Goal: Understand process/instructions

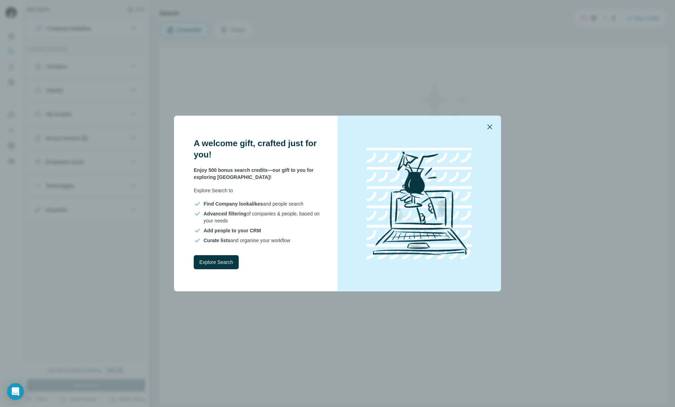
click at [483, 128] on button "button" at bounding box center [489, 126] width 17 height 17
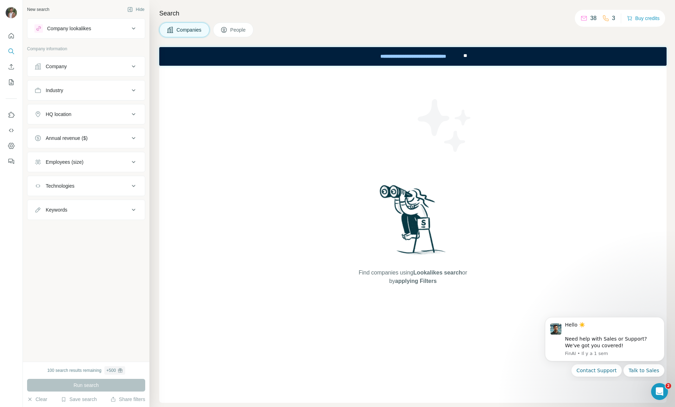
click at [580, 18] on icon at bounding box center [583, 18] width 7 height 7
click at [432, 28] on div "Companies People" at bounding box center [412, 29] width 507 height 15
click at [239, 37] on button "People" at bounding box center [233, 29] width 41 height 15
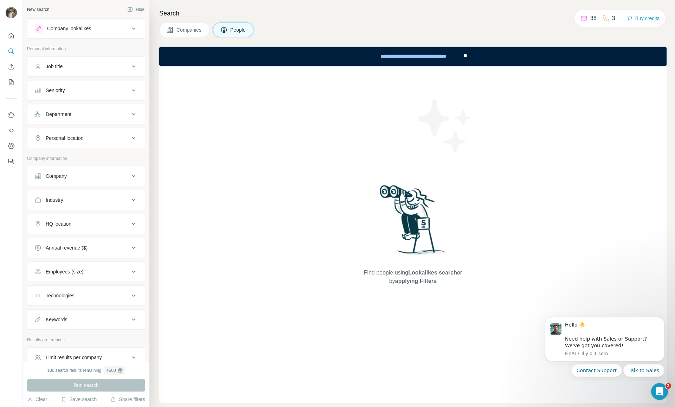
click at [194, 31] on span "Companies" at bounding box center [189, 29] width 26 height 7
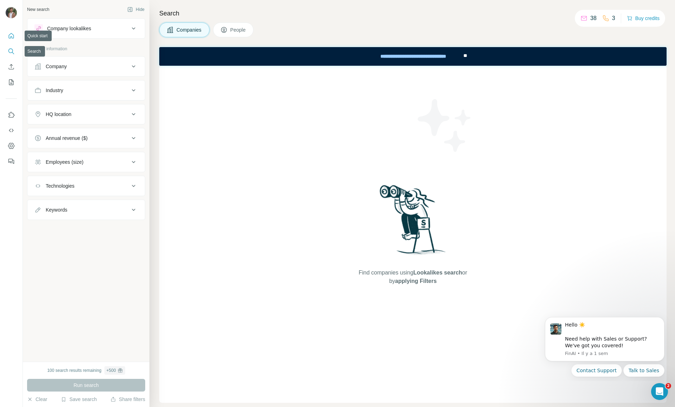
click at [10, 39] on icon "Quick start" at bounding box center [11, 35] width 7 height 7
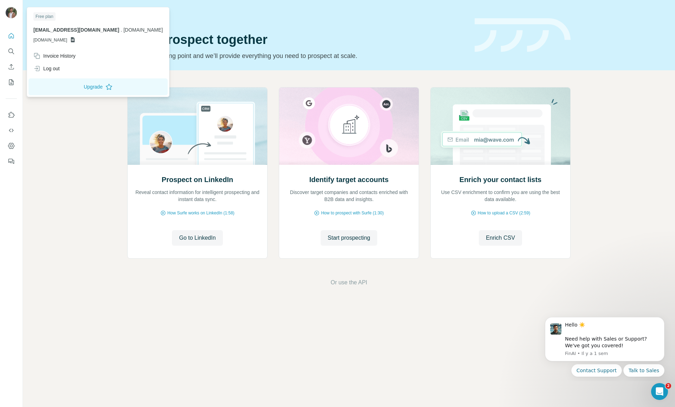
click at [11, 13] on img at bounding box center [11, 12] width 11 height 11
click at [75, 40] on icon at bounding box center [73, 39] width 4 height 5
click at [56, 39] on span "[DOMAIN_NAME]" at bounding box center [50, 40] width 34 height 6
drag, startPoint x: 33, startPoint y: 39, endPoint x: 86, endPoint y: 40, distance: 53.1
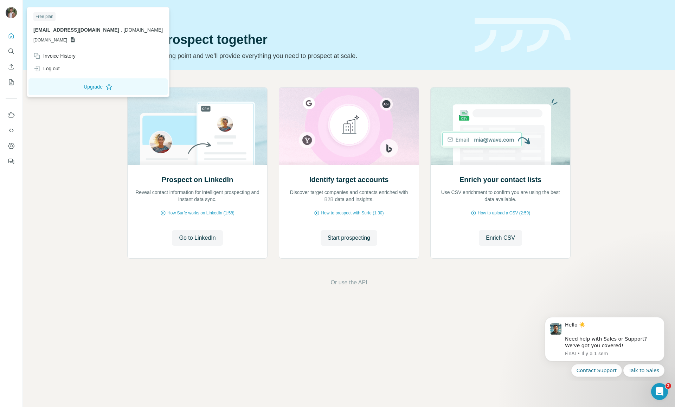
click at [86, 40] on div "Free plan [EMAIL_ADDRESS][DOMAIN_NAME] . [DOMAIN_NAME] [DOMAIN_NAME]" at bounding box center [97, 29] width 139 height 41
click at [76, 38] on icon at bounding box center [73, 40] width 6 height 6
click at [123, 30] on span "[DOMAIN_NAME]" at bounding box center [142, 30] width 39 height 6
click at [181, 73] on div "Prospect on LinkedIn Reveal contact information for intelligent prospecting and…" at bounding box center [349, 186] width 652 height 233
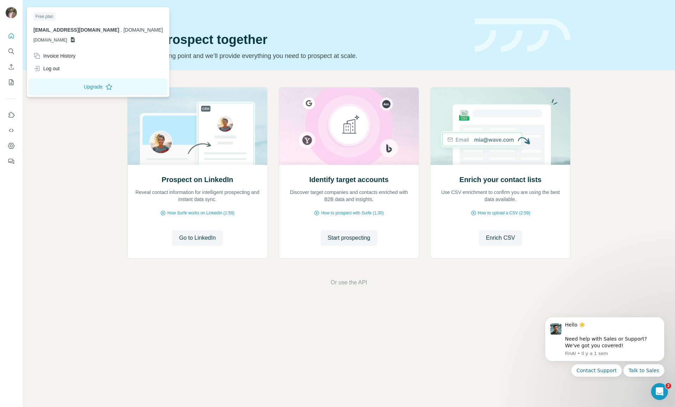
click at [14, 16] on img at bounding box center [11, 12] width 11 height 11
click at [61, 81] on button "Upgrade" at bounding box center [97, 86] width 139 height 17
